Goal: Task Accomplishment & Management: Manage account settings

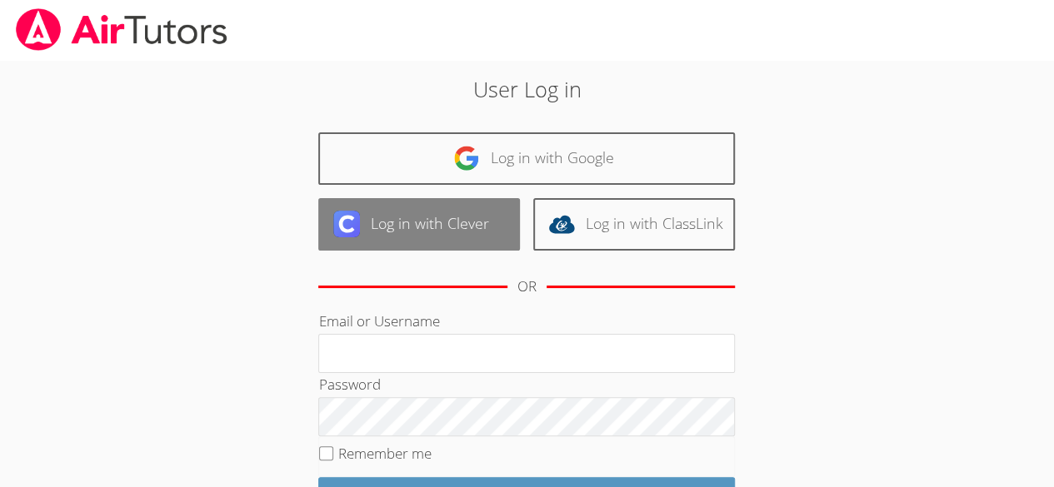
click at [398, 224] on link "Log in with Clever" at bounding box center [419, 224] width 202 height 52
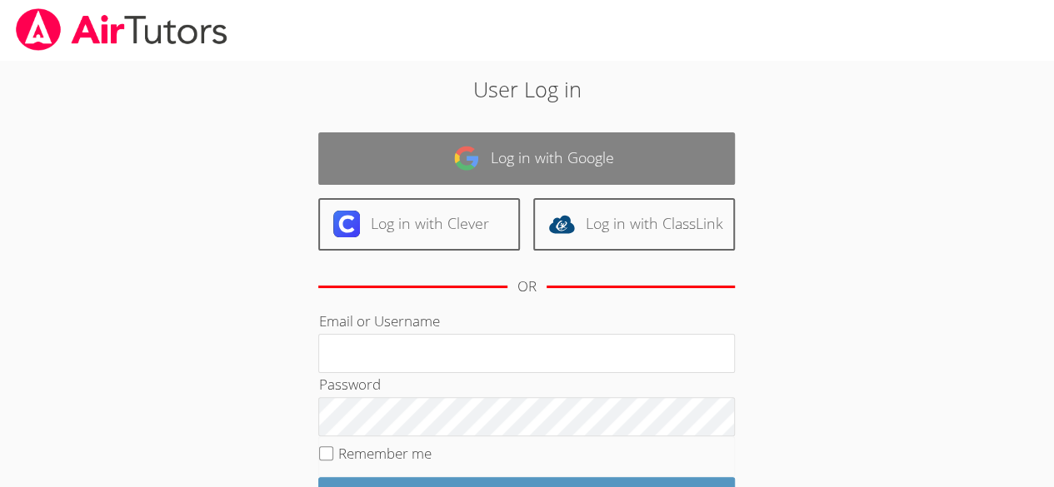
click at [575, 149] on link "Log in with Google" at bounding box center [526, 158] width 417 height 52
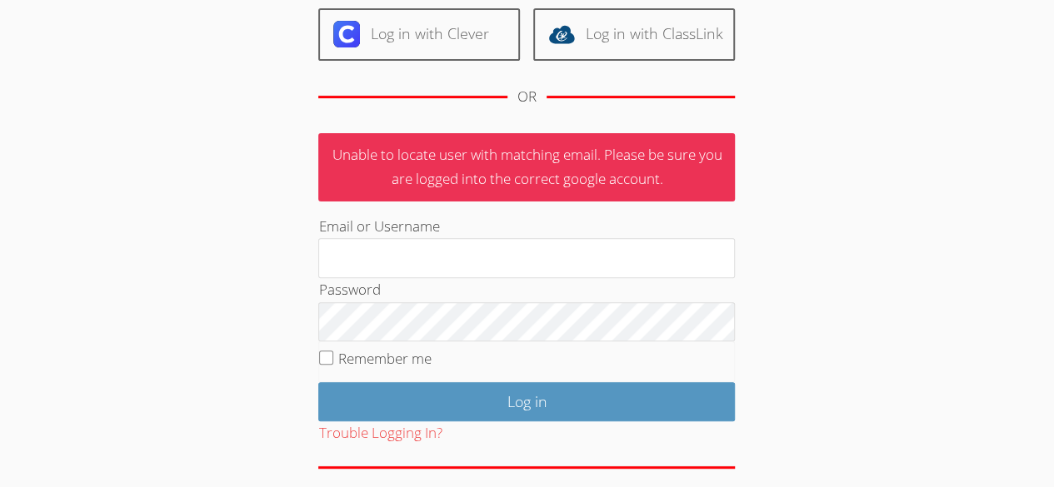
scroll to position [188, 0]
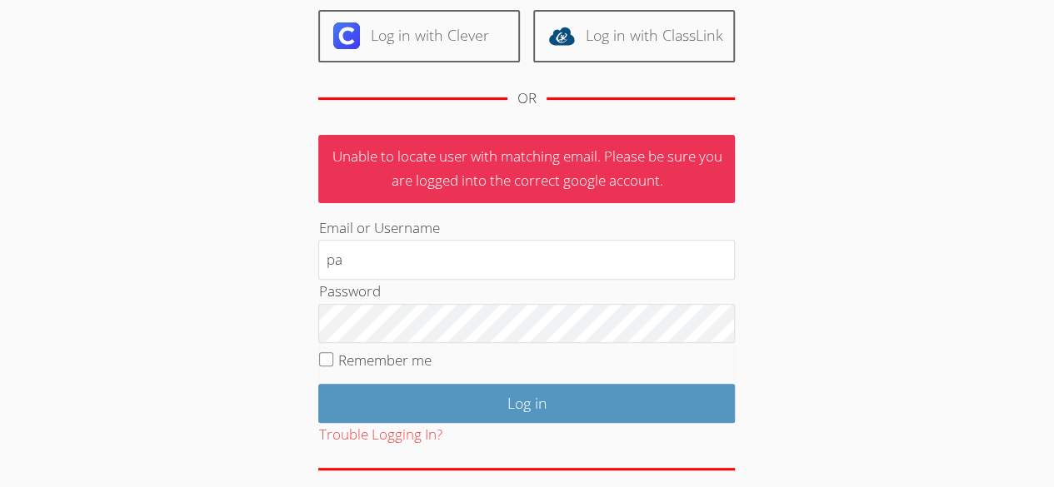
type input "pateld47853"
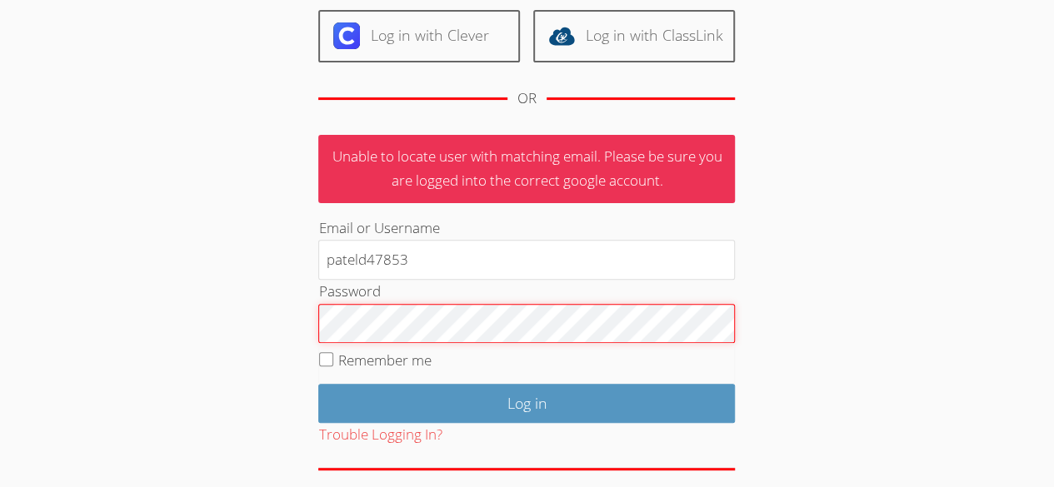
scroll to position [0, 0]
